Goal: Information Seeking & Learning: Compare options

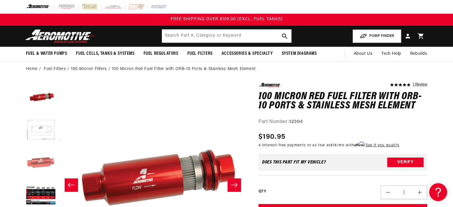
scroll to position [0, 564]
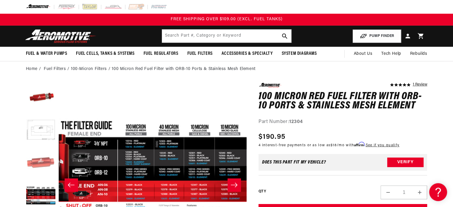
click at [30, 162] on button "Load image 3 in gallery view" at bounding box center [41, 163] width 30 height 30
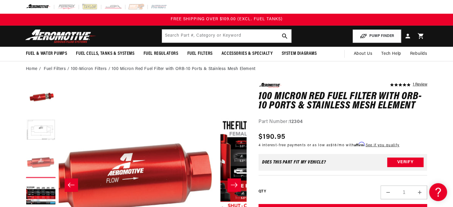
scroll to position [0, 376]
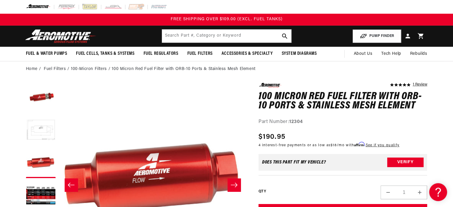
click at [48, 136] on button "Load image 2 in gallery view" at bounding box center [41, 131] width 30 height 30
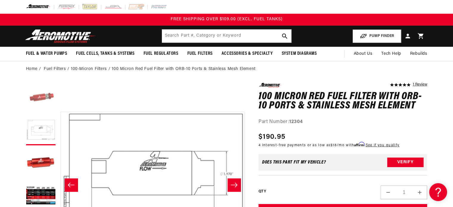
click at [44, 103] on button "Load image 1 in gallery view" at bounding box center [41, 98] width 30 height 30
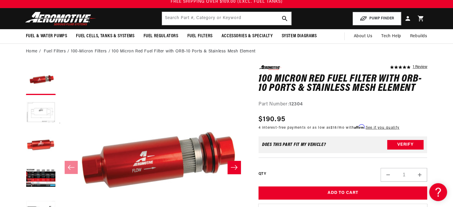
scroll to position [0, 0]
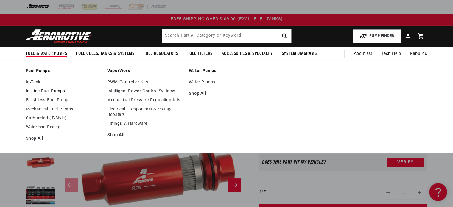
click at [55, 90] on link "In-Line Fuel Pumps" at bounding box center [64, 91] width 76 height 5
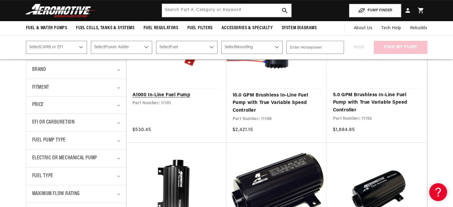
scroll to position [179, 0]
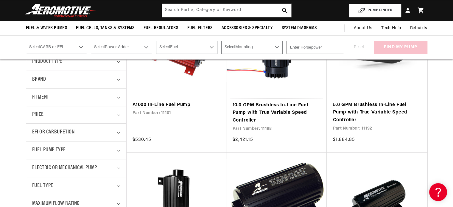
click at [181, 103] on link "A1000 In-Line Fuel Pump" at bounding box center [177, 105] width 88 height 8
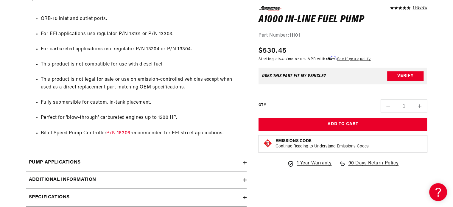
scroll to position [476, 0]
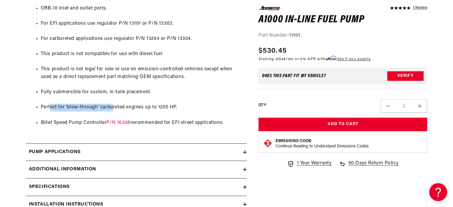
drag, startPoint x: 49, startPoint y: 107, endPoint x: 112, endPoint y: 107, distance: 62.5
click at [112, 107] on li "Perfect for 'blow-through' carbureted engines up to 1200 HP." at bounding box center [142, 108] width 203 height 8
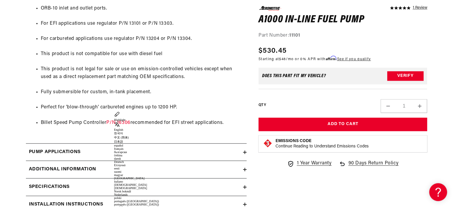
click at [184, 102] on ul "ORB-10 inlet and outlet ports. For EFI applications use regulator P/N 13101 or …" at bounding box center [136, 65] width 215 height 137
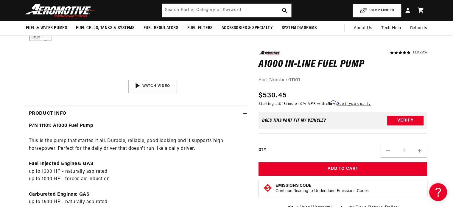
scroll to position [119, 0]
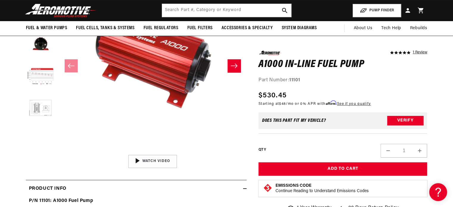
click at [31, 113] on button "Load image 5 in gallery view" at bounding box center [41, 110] width 30 height 30
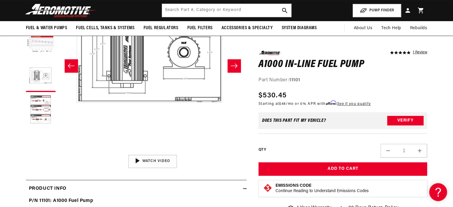
scroll to position [179, 0]
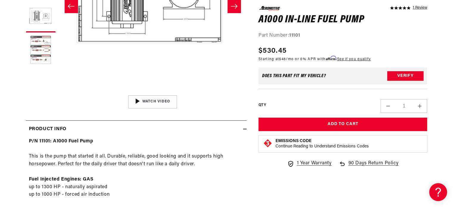
click at [49, 55] on button "Load image 6 in gallery view" at bounding box center [41, 50] width 30 height 30
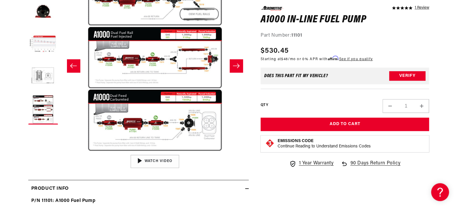
scroll to position [0, 940]
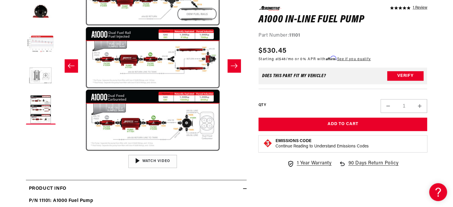
click at [59, 152] on button "Open media 6 in modal" at bounding box center [59, 152] width 0 height 0
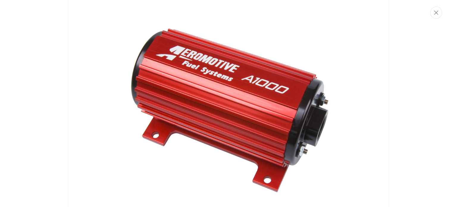
scroll to position [0, 0]
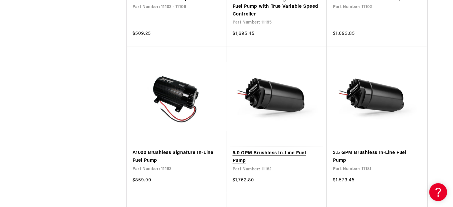
scroll to position [596, 0]
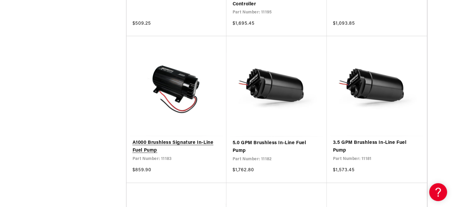
click at [198, 149] on link "A1000 Brushless Signature In-Line Fuel Pump" at bounding box center [177, 146] width 88 height 15
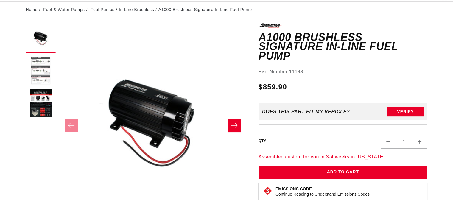
click at [39, 80] on button "Load image 2 in gallery view" at bounding box center [41, 71] width 30 height 30
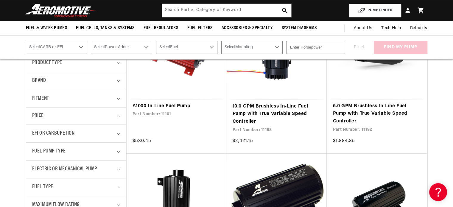
scroll to position [119, 0]
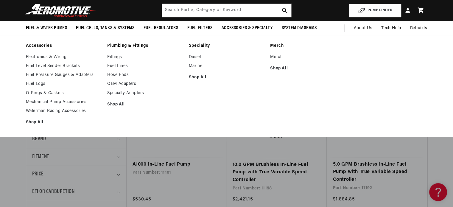
click at [249, 25] on span "Accessories & Specialty" at bounding box center [247, 28] width 51 height 6
click at [249, 29] on span "Accessories & Specialty" at bounding box center [247, 28] width 51 height 6
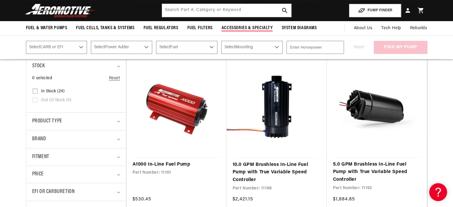
click at [249, 29] on span "Accessories & Specialty" at bounding box center [247, 28] width 51 height 6
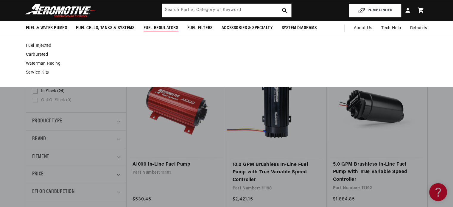
click at [36, 43] on link "Fuel Injected" at bounding box center [223, 45] width 395 height 5
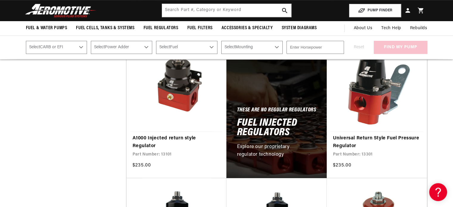
scroll to position [298, 0]
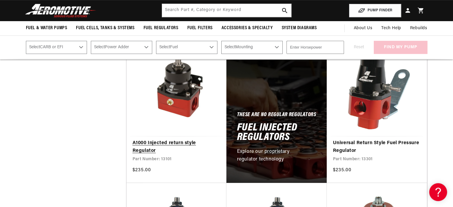
click at [165, 143] on link "A1000 Injected return style Regulator" at bounding box center [177, 146] width 88 height 15
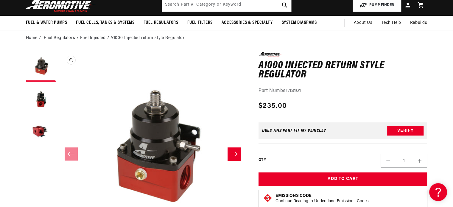
scroll to position [60, 0]
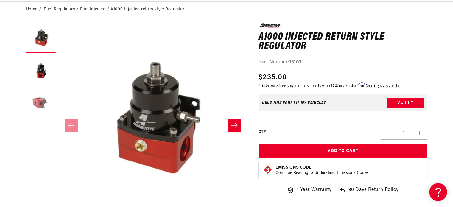
click at [29, 100] on button "Load image 3 in gallery view" at bounding box center [41, 104] width 30 height 30
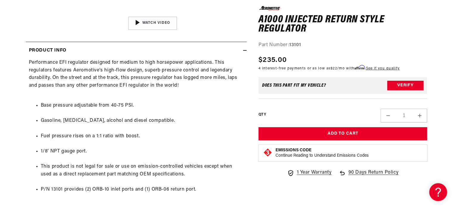
scroll to position [267, 0]
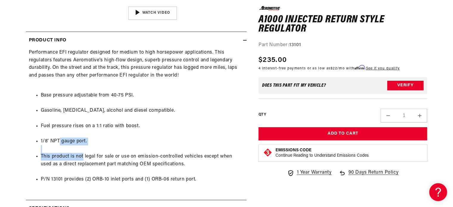
drag, startPoint x: 59, startPoint y: 140, endPoint x: 83, endPoint y: 158, distance: 30.5
click at [83, 158] on ul "Base pressure adjustable from 40-75 PSI. Gasoline, ethanol, alcohol and diesel …" at bounding box center [136, 137] width 215 height 107
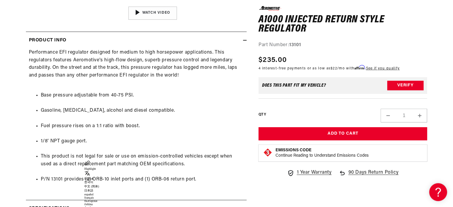
click at [66, 135] on ul "Base pressure adjustable from 40-75 PSI. Gasoline, ethanol, alcohol and diesel …" at bounding box center [136, 137] width 215 height 107
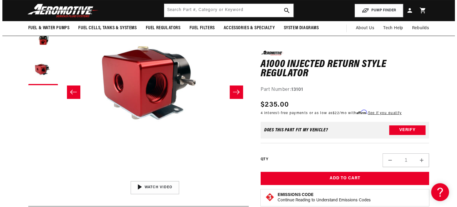
scroll to position [89, 0]
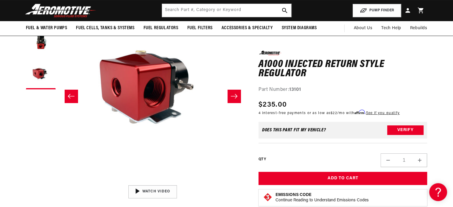
click at [58, 182] on button "Open media 3 in modal" at bounding box center [58, 182] width 0 height 0
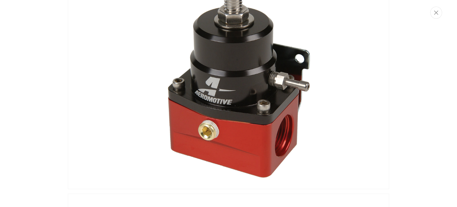
scroll to position [8, 0]
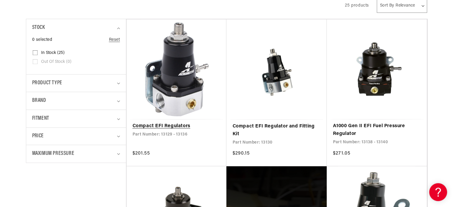
scroll to position [179, 0]
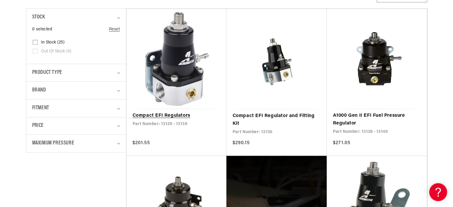
click at [202, 112] on link "Compact EFI Regulators" at bounding box center [177, 116] width 88 height 8
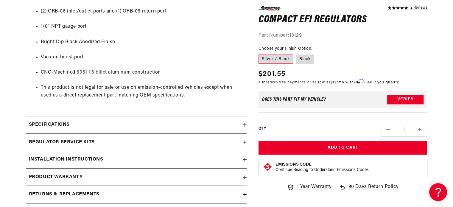
scroll to position [417, 0]
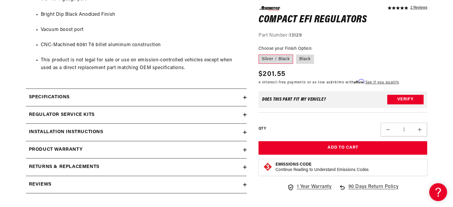
click at [93, 118] on h2 "Regulator Service Kits" at bounding box center [62, 115] width 66 height 8
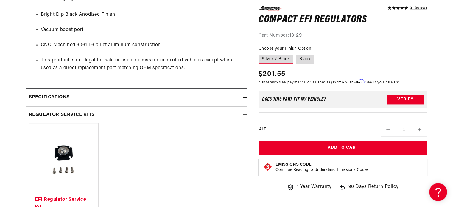
click at [93, 117] on h2 "Regulator Service Kits" at bounding box center [62, 115] width 66 height 8
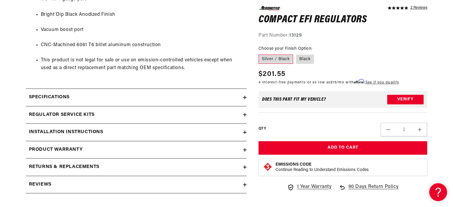
click at [83, 105] on summary "Specifications" at bounding box center [136, 97] width 221 height 17
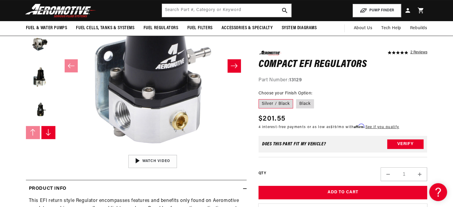
scroll to position [60, 0]
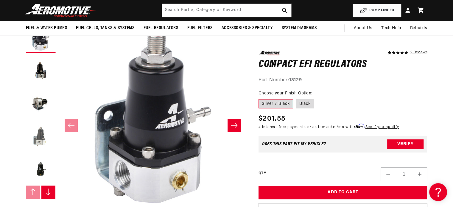
click at [41, 148] on button "Load image 4 in gallery view" at bounding box center [41, 136] width 30 height 30
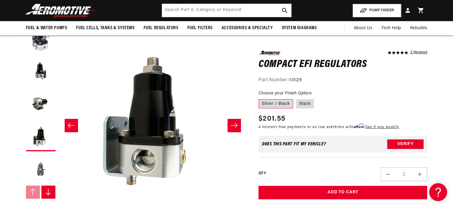
click at [38, 167] on button "Load image 5 in gallery view" at bounding box center [41, 169] width 30 height 30
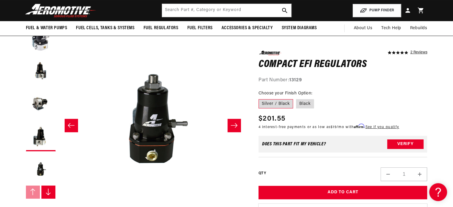
scroll to position [0, 752]
